Goal: Obtain resource: Download file/media

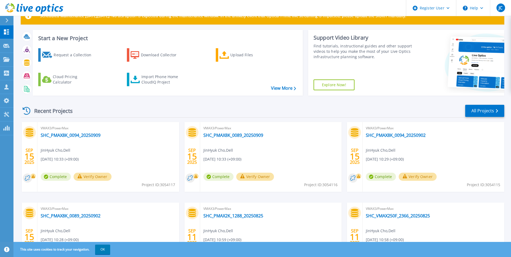
scroll to position [27, 0]
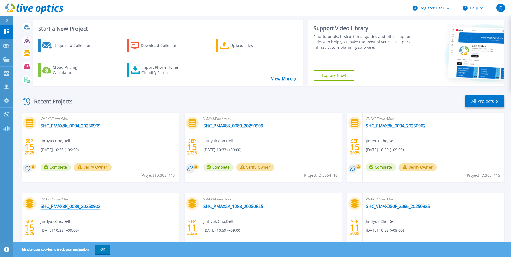
click at [63, 209] on link "SHC_PMAX8K_0089_20250902" at bounding box center [71, 206] width 60 height 5
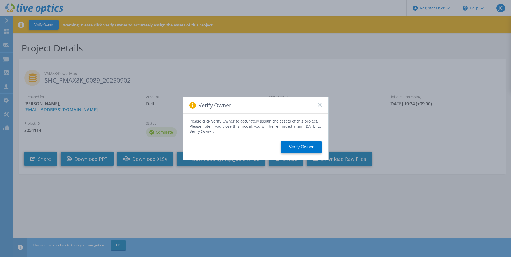
click at [321, 103] on rect at bounding box center [320, 104] width 5 height 5
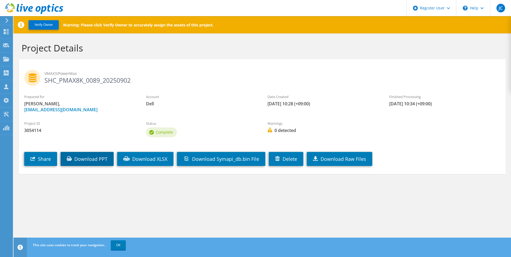
click at [104, 161] on link "Download PPT" at bounding box center [87, 159] width 53 height 14
click at [144, 161] on link "Download XLSX" at bounding box center [145, 159] width 56 height 14
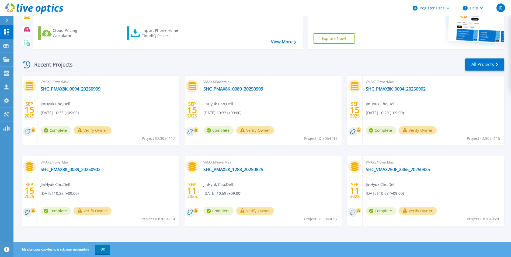
scroll to position [64, 0]
click at [245, 90] on link "SHC_PMAX8K_0089_20250909" at bounding box center [234, 88] width 60 height 5
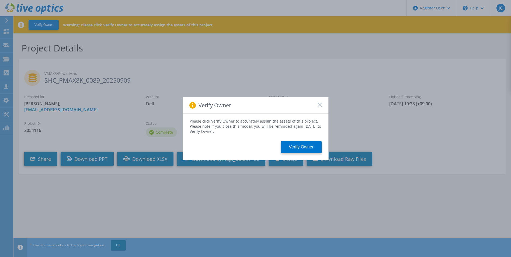
click at [322, 104] on icon at bounding box center [320, 105] width 4 height 4
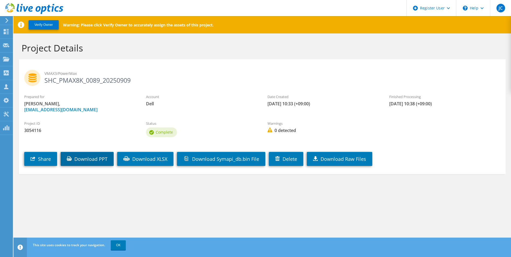
click at [99, 159] on link "Download PPT" at bounding box center [87, 159] width 53 height 14
click at [150, 161] on link "Download XLSX" at bounding box center [145, 159] width 56 height 14
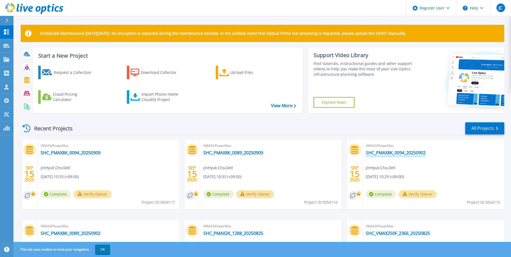
click at [415, 153] on link "SHC_PMAX8K_0094_20250902" at bounding box center [396, 152] width 60 height 5
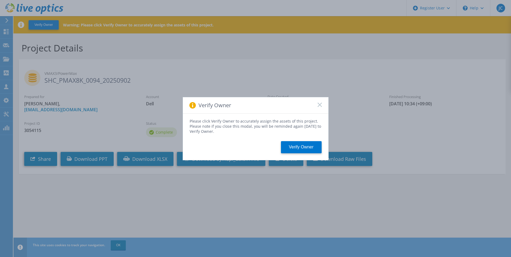
click at [321, 100] on div "Verify Owner" at bounding box center [256, 105] width 146 height 16
click at [318, 106] on icon at bounding box center [320, 105] width 4 height 4
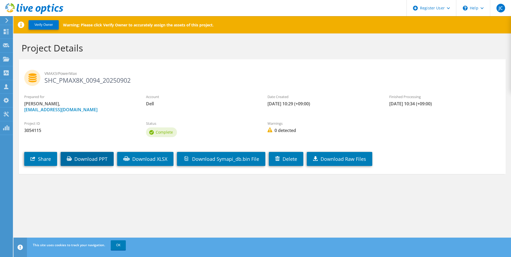
click at [101, 162] on link "Download PPT" at bounding box center [87, 159] width 53 height 14
click at [156, 161] on link "Download XLSX" at bounding box center [145, 159] width 56 height 14
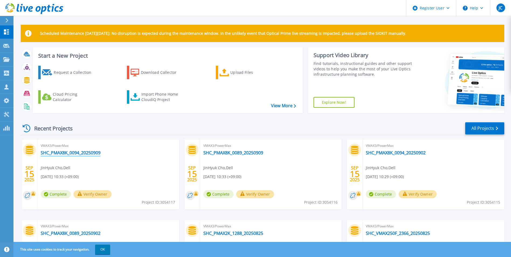
click at [75, 153] on link "SHC_PMAX8K_0094_20250909" at bounding box center [71, 152] width 60 height 5
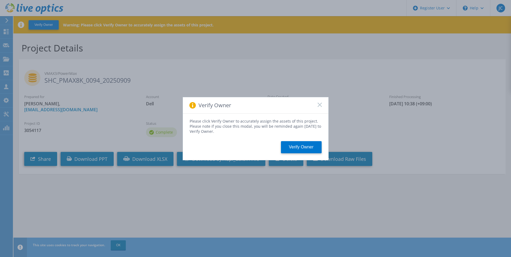
click at [321, 103] on icon at bounding box center [320, 105] width 4 height 4
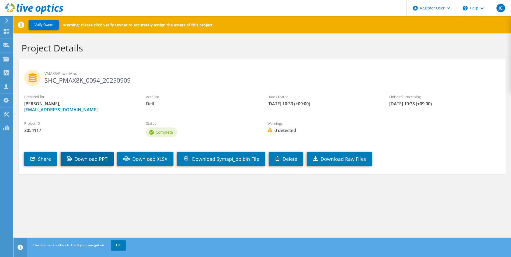
click at [95, 159] on link "Download PPT" at bounding box center [87, 159] width 53 height 14
click at [153, 163] on link "Download XLSX" at bounding box center [145, 159] width 56 height 14
